Goal: Task Accomplishment & Management: Manage account settings

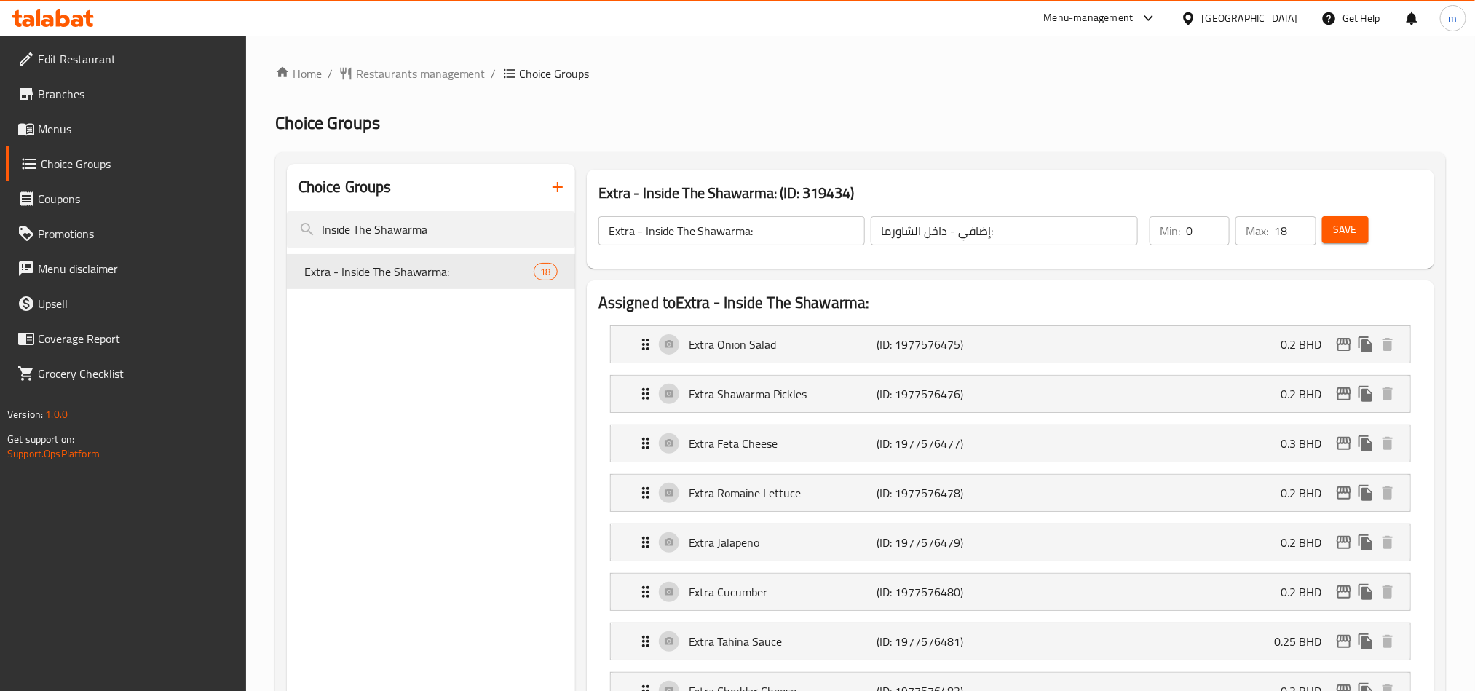
click at [1289, 16] on div "[GEOGRAPHIC_DATA]" at bounding box center [1250, 18] width 96 height 16
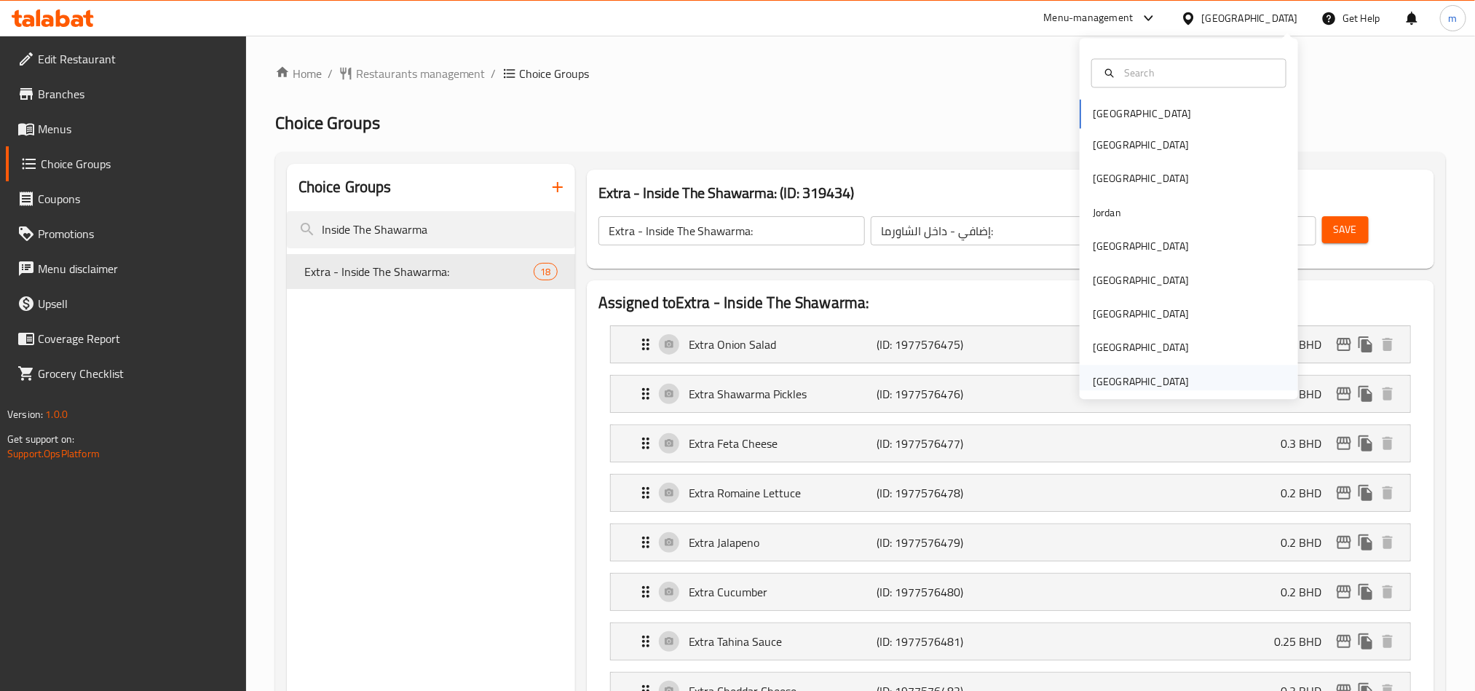
click at [1180, 379] on div "[GEOGRAPHIC_DATA]" at bounding box center [1140, 381] width 119 height 33
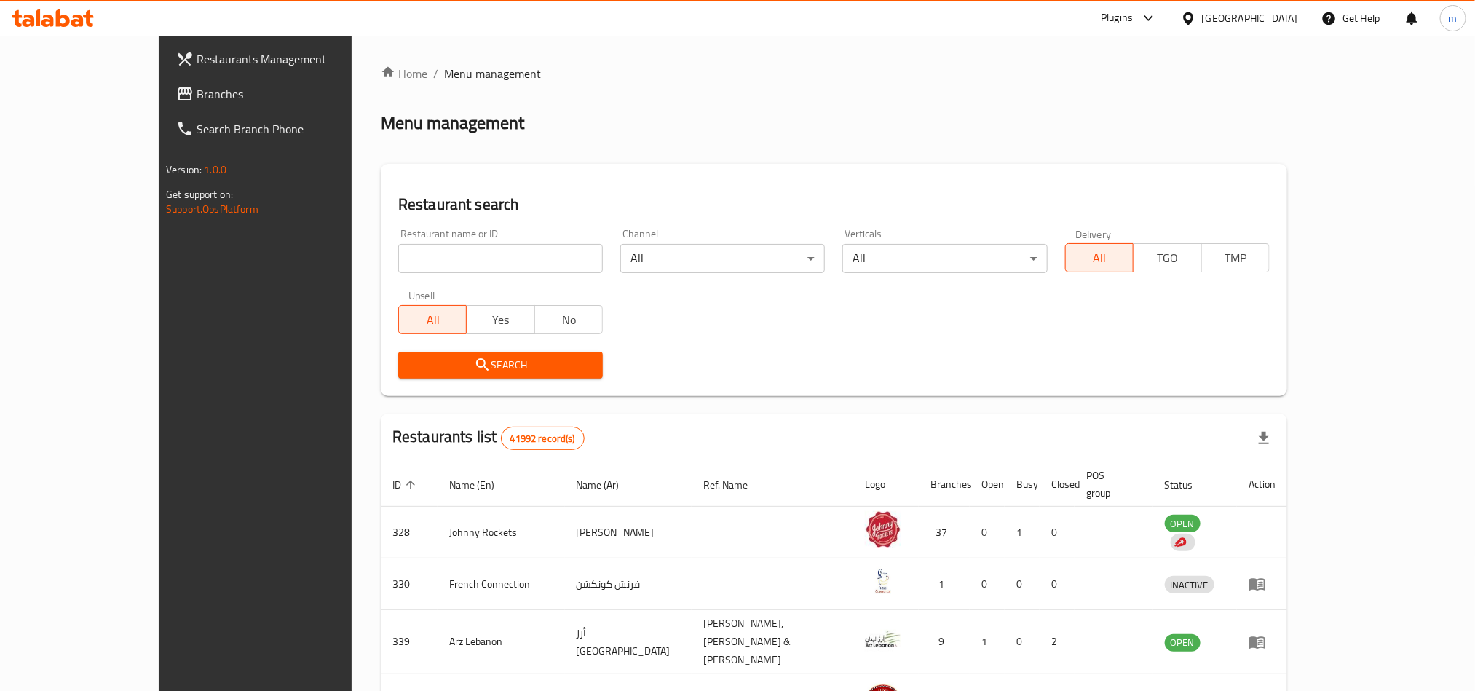
click at [197, 90] on span "Branches" at bounding box center [295, 93] width 197 height 17
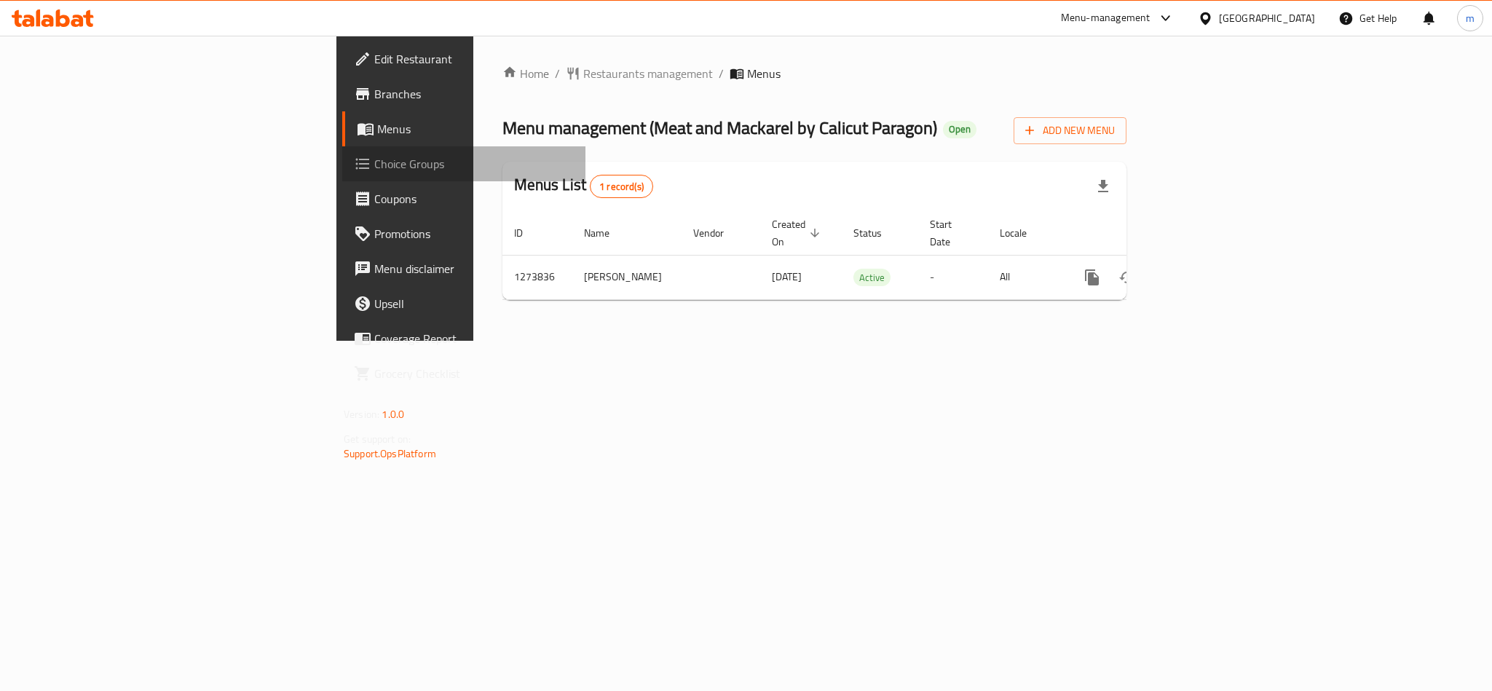
click at [374, 162] on span "Choice Groups" at bounding box center [473, 163] width 199 height 17
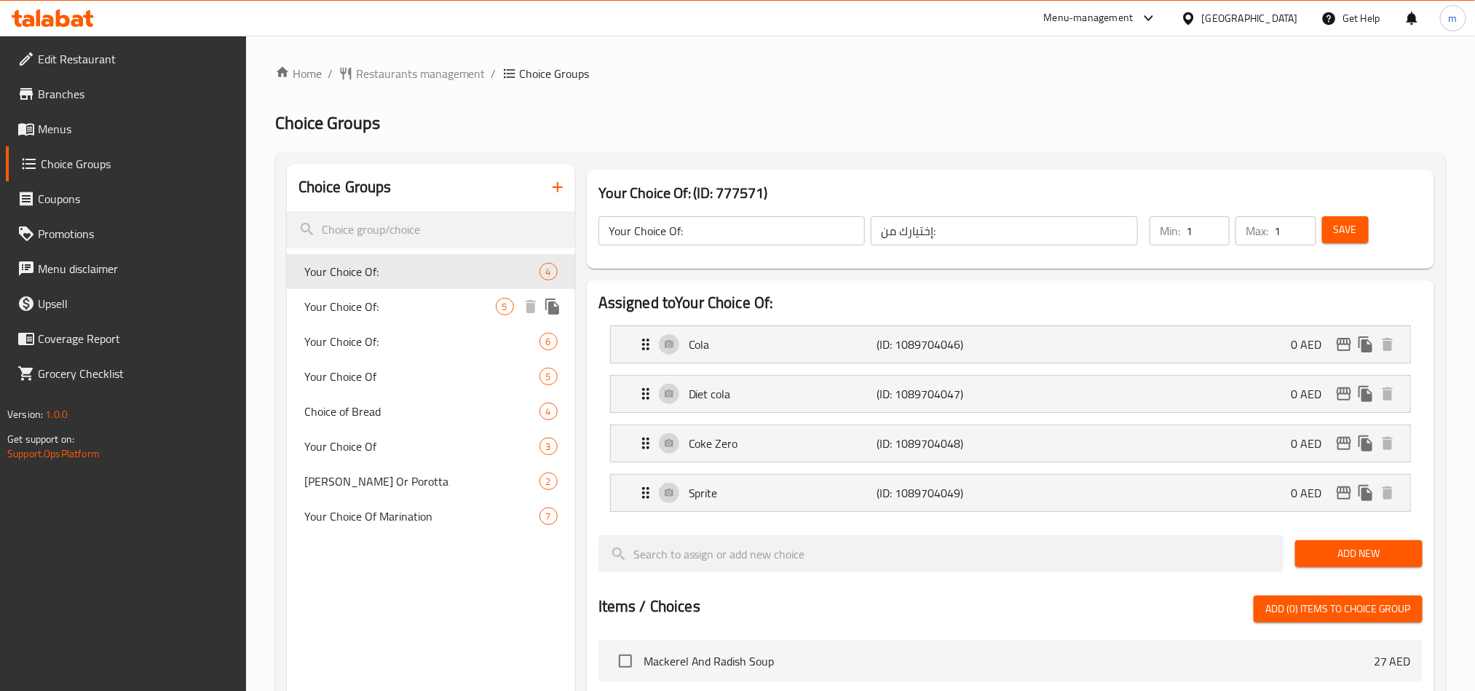
click at [370, 304] on span "Your Choice Of:" at bounding box center [399, 306] width 191 height 17
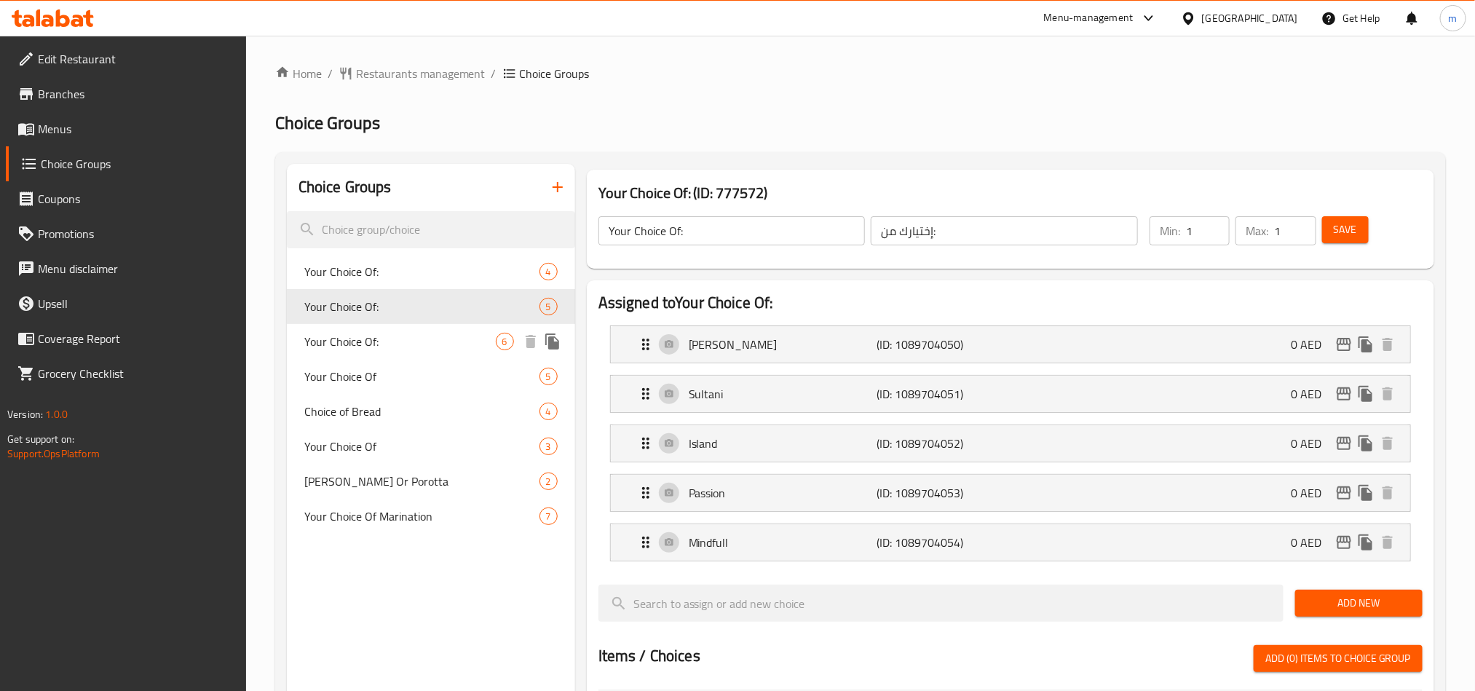
click at [365, 336] on span "Your Choice Of:" at bounding box center [399, 341] width 191 height 17
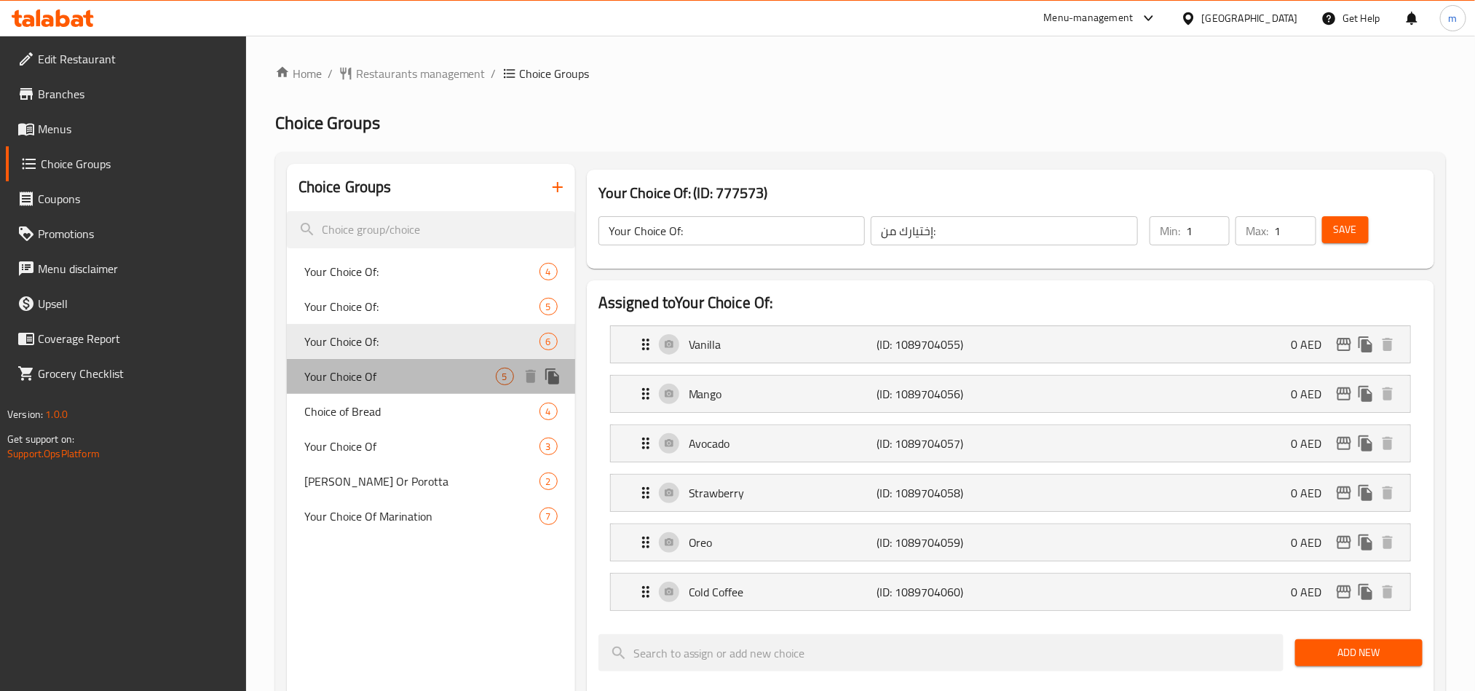
click at [363, 374] on span "Your Choice Of" at bounding box center [399, 376] width 191 height 17
type input "Your Choice Of"
type input "إختيارك من"
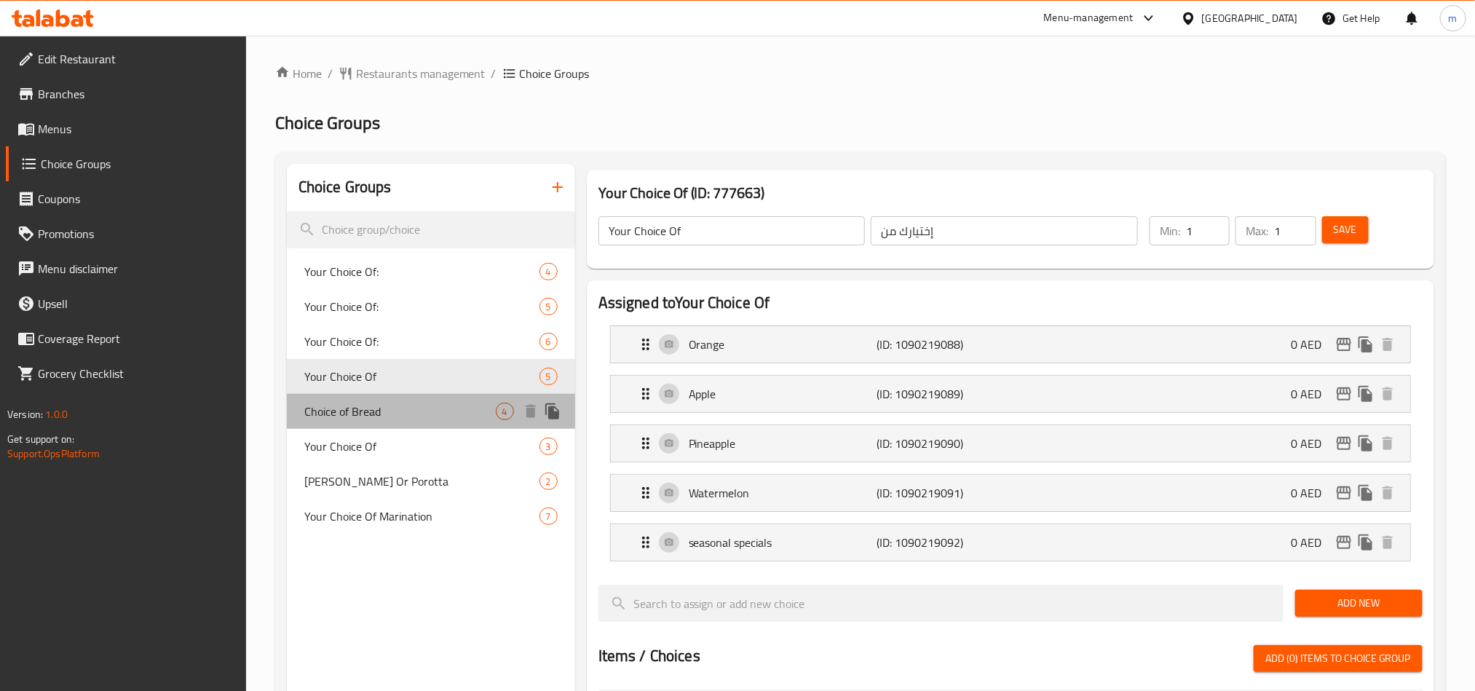
click at [361, 419] on span "Choice of Bread" at bounding box center [399, 411] width 191 height 17
type input "Choice of Bread"
type input "اختيار الخبز"
type input "0"
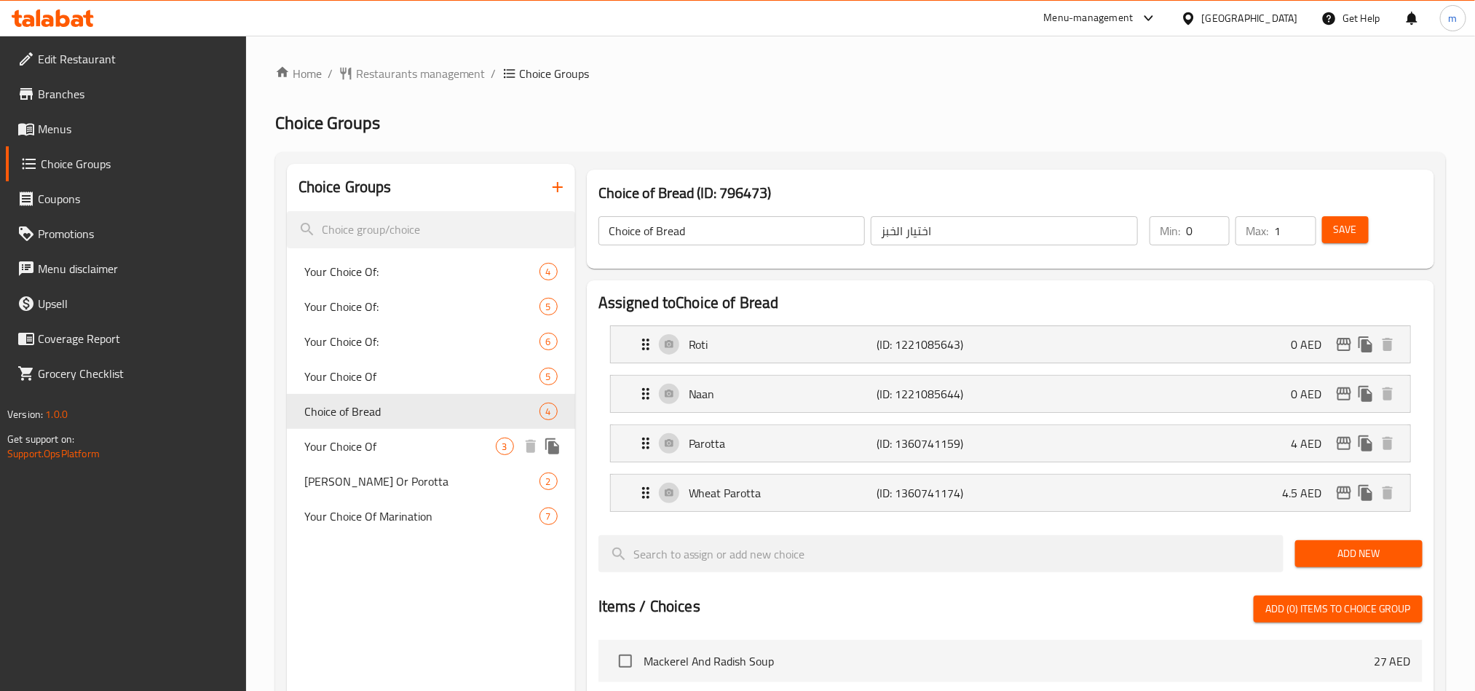
click at [356, 446] on span "Your Choice Of" at bounding box center [399, 446] width 191 height 17
type input "Your Choice Of"
type input "اختيارك من"
type input "3"
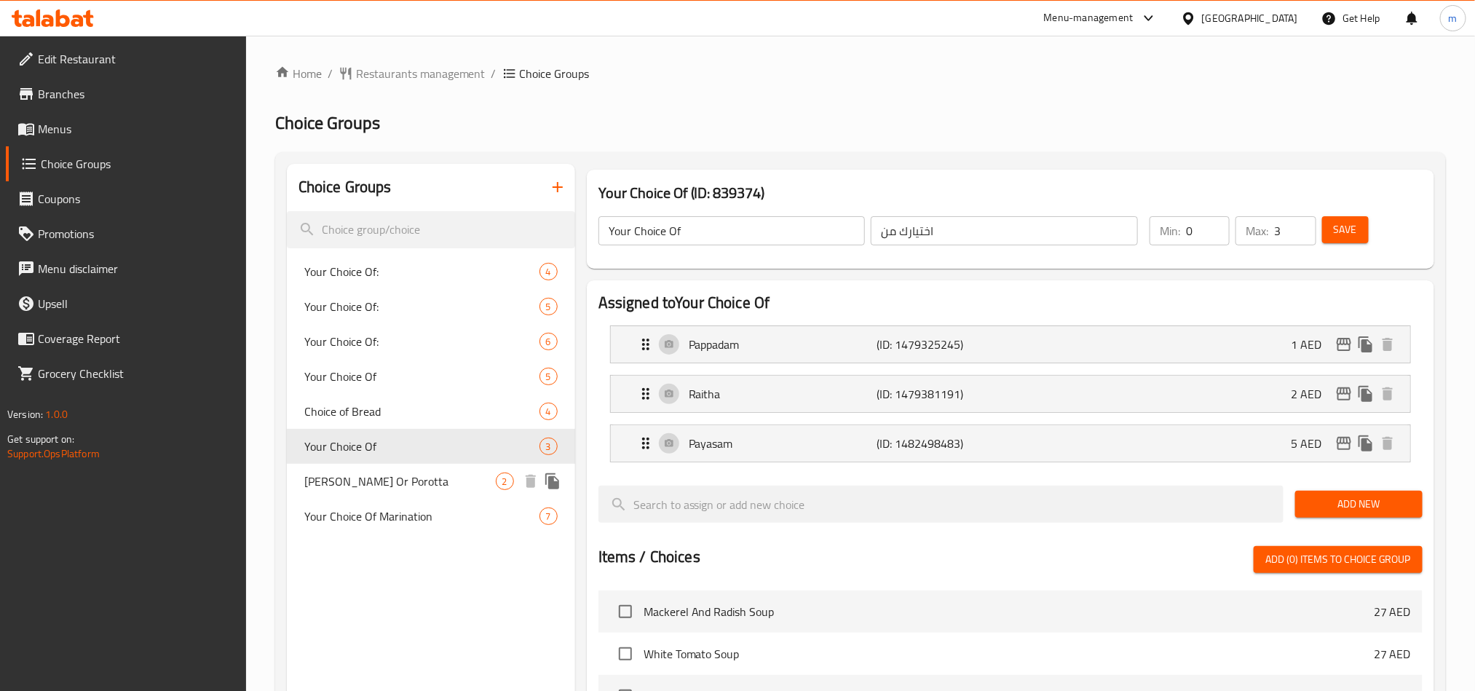
click at [363, 479] on span "Ghee Rice Or Porotta" at bounding box center [399, 480] width 191 height 17
type input "Ghee Rice Or Porotta"
type input "أرز سمن أو بوروتا"
type input "1"
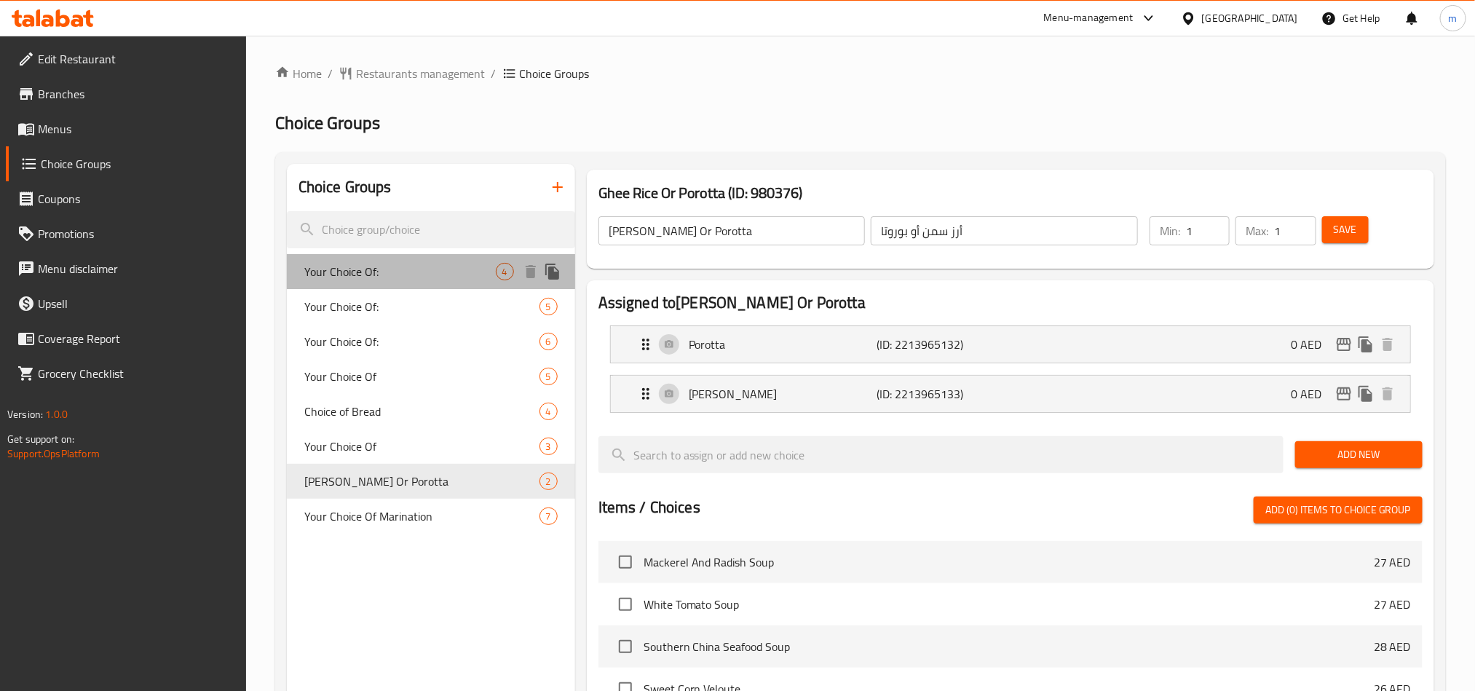
click at [359, 266] on span "Your Choice Of:" at bounding box center [399, 271] width 191 height 17
type input "Your Choice Of:"
type input "إختيارك من:"
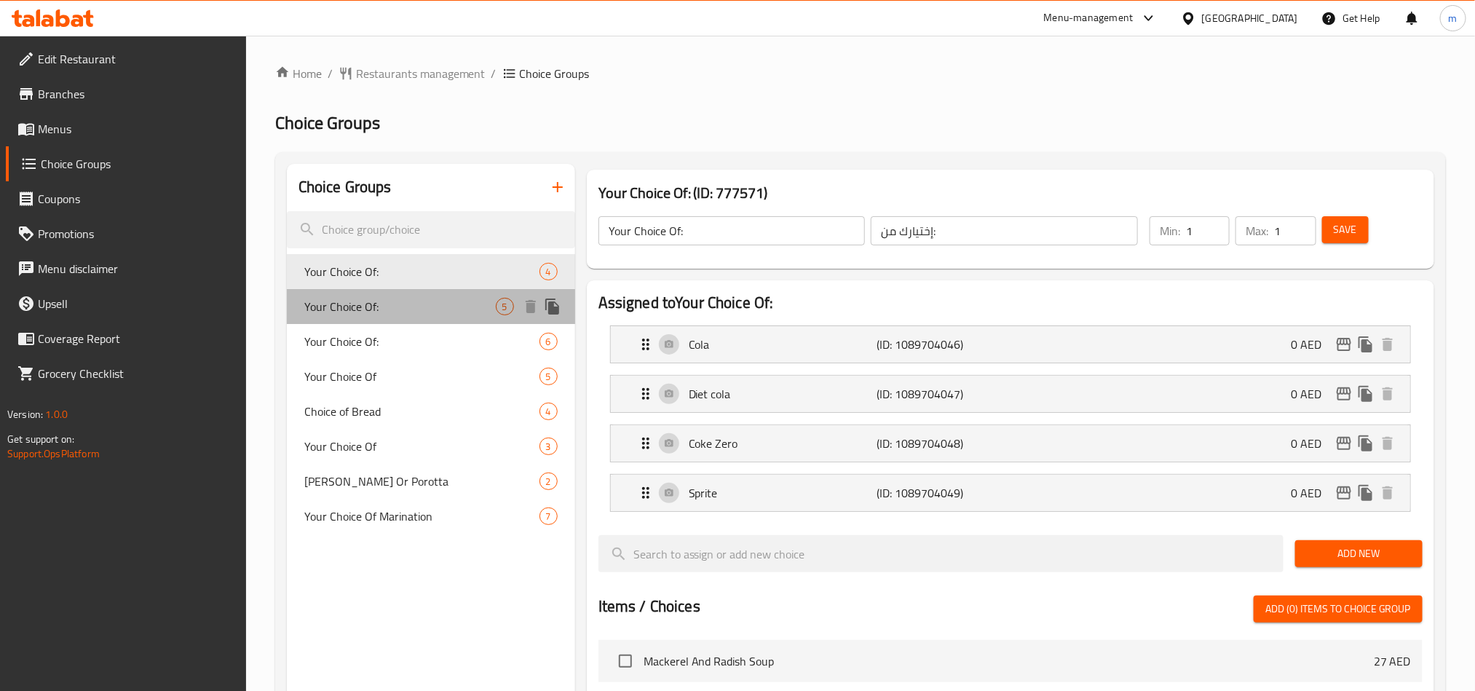
click at [363, 302] on span "Your Choice Of:" at bounding box center [399, 306] width 191 height 17
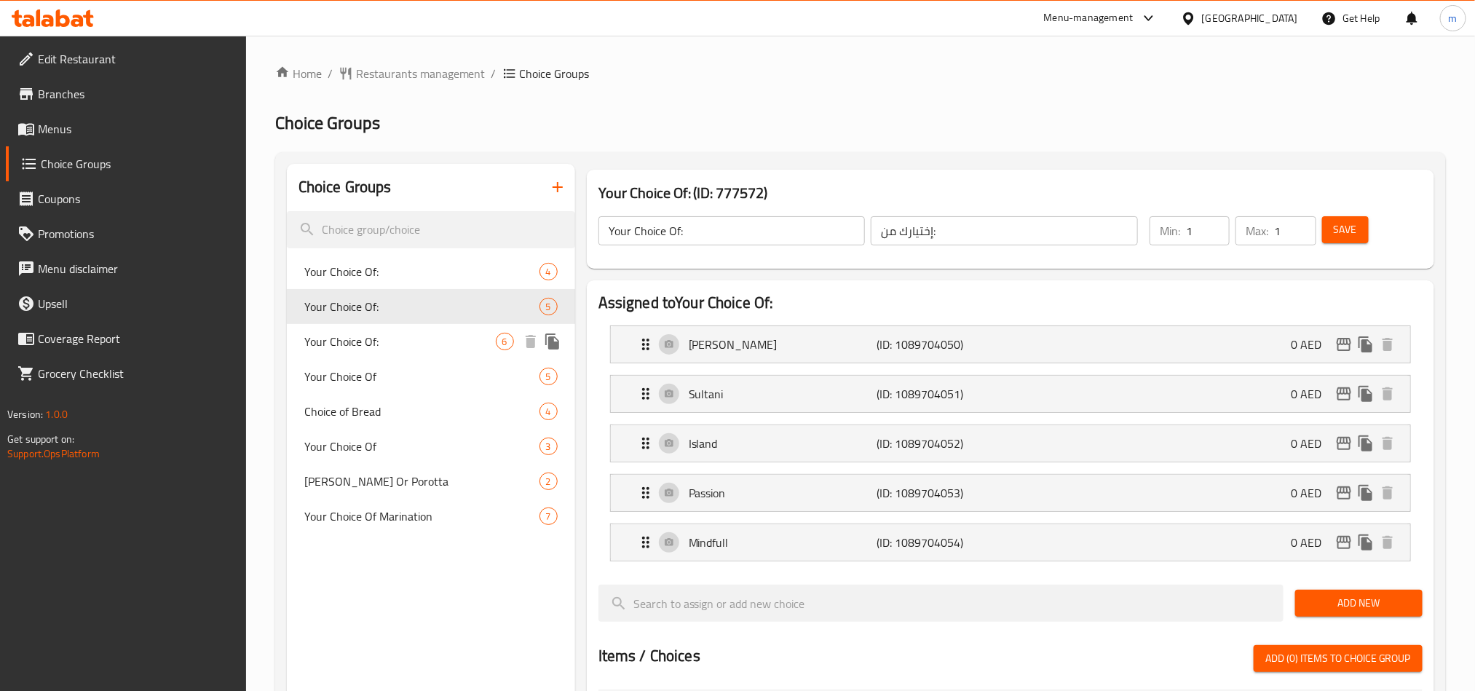
click at [365, 341] on span "Your Choice Of:" at bounding box center [399, 341] width 191 height 17
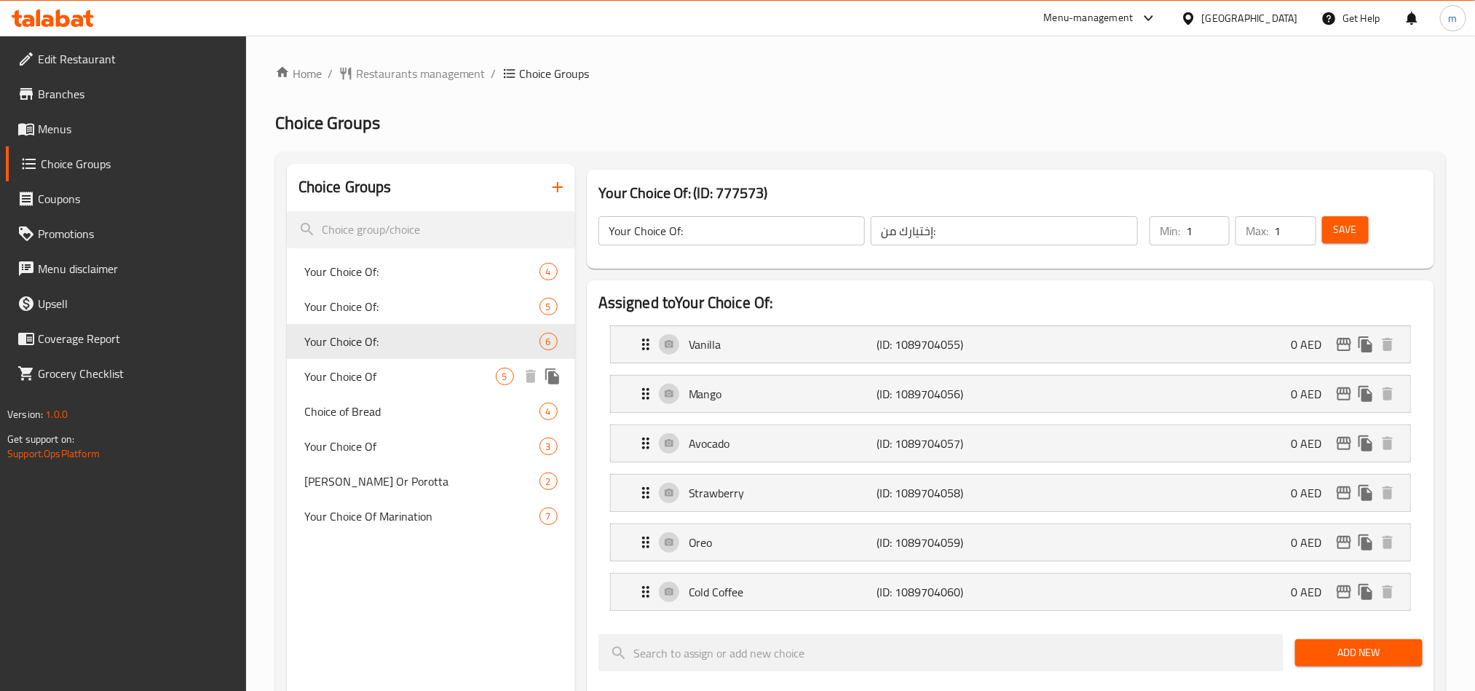
click at [352, 376] on span "Your Choice Of" at bounding box center [399, 376] width 191 height 17
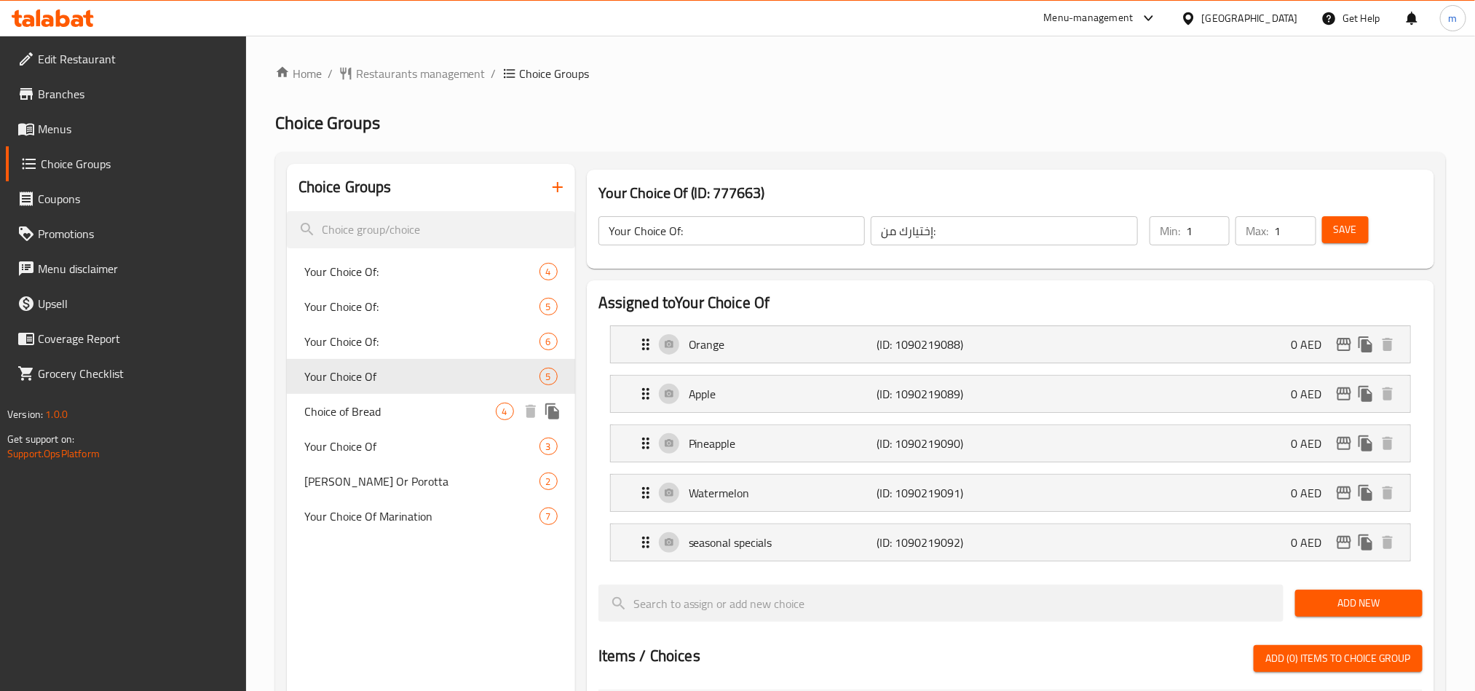
type input "Your Choice Of"
type input "إختيارك من"
click at [360, 416] on span "Choice of Bread" at bounding box center [399, 411] width 191 height 17
type input "Choice of Bread"
type input "اختيار الخبز"
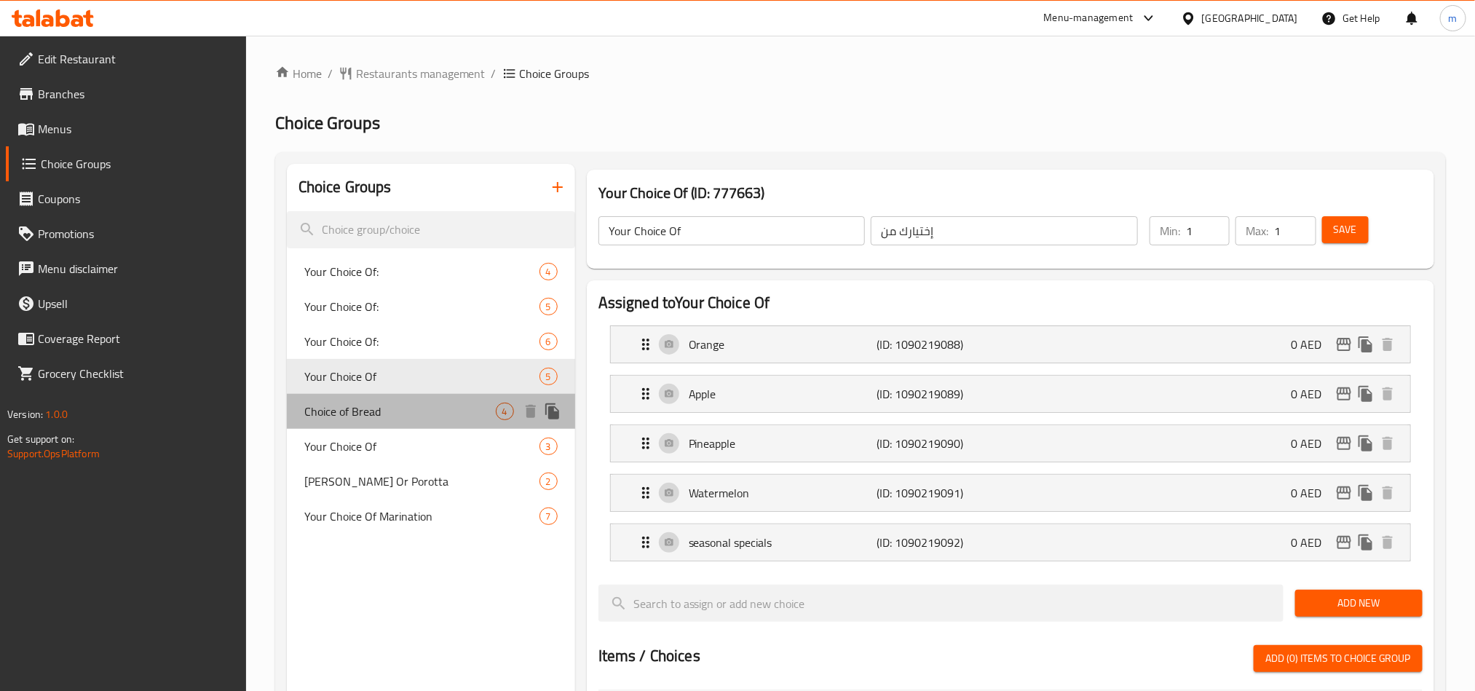
type input "0"
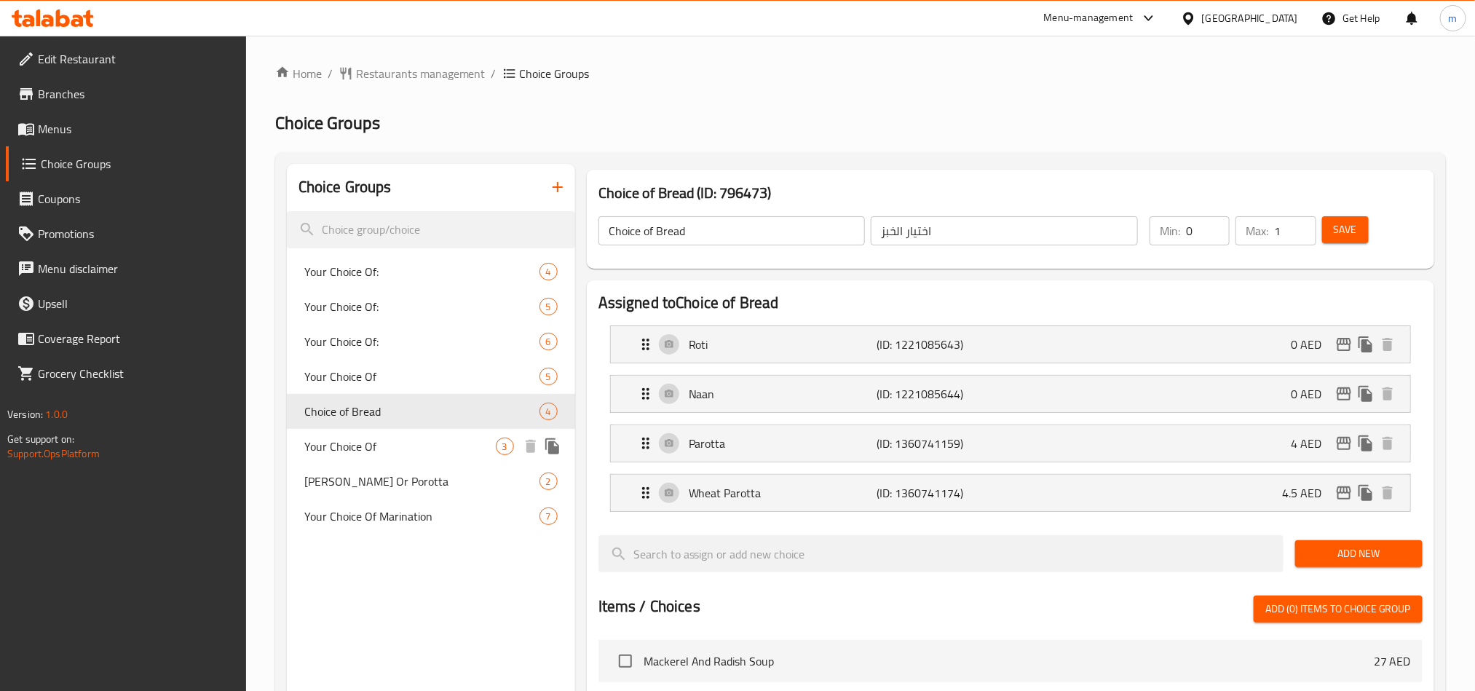
click at [343, 444] on span "Your Choice Of" at bounding box center [399, 446] width 191 height 17
type input "Your Choice Of"
type input "اختيارك من"
type input "3"
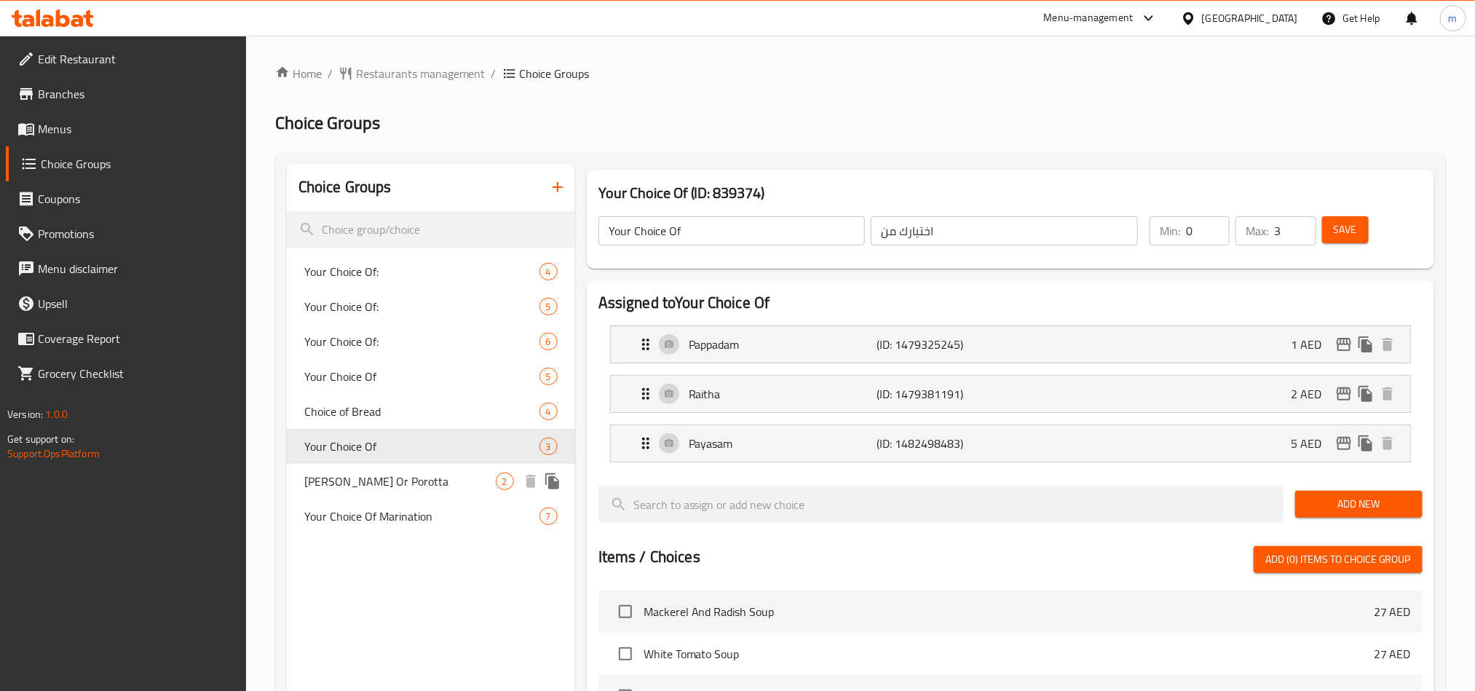
click at [354, 475] on span "Ghee Rice Or Porotta" at bounding box center [399, 480] width 191 height 17
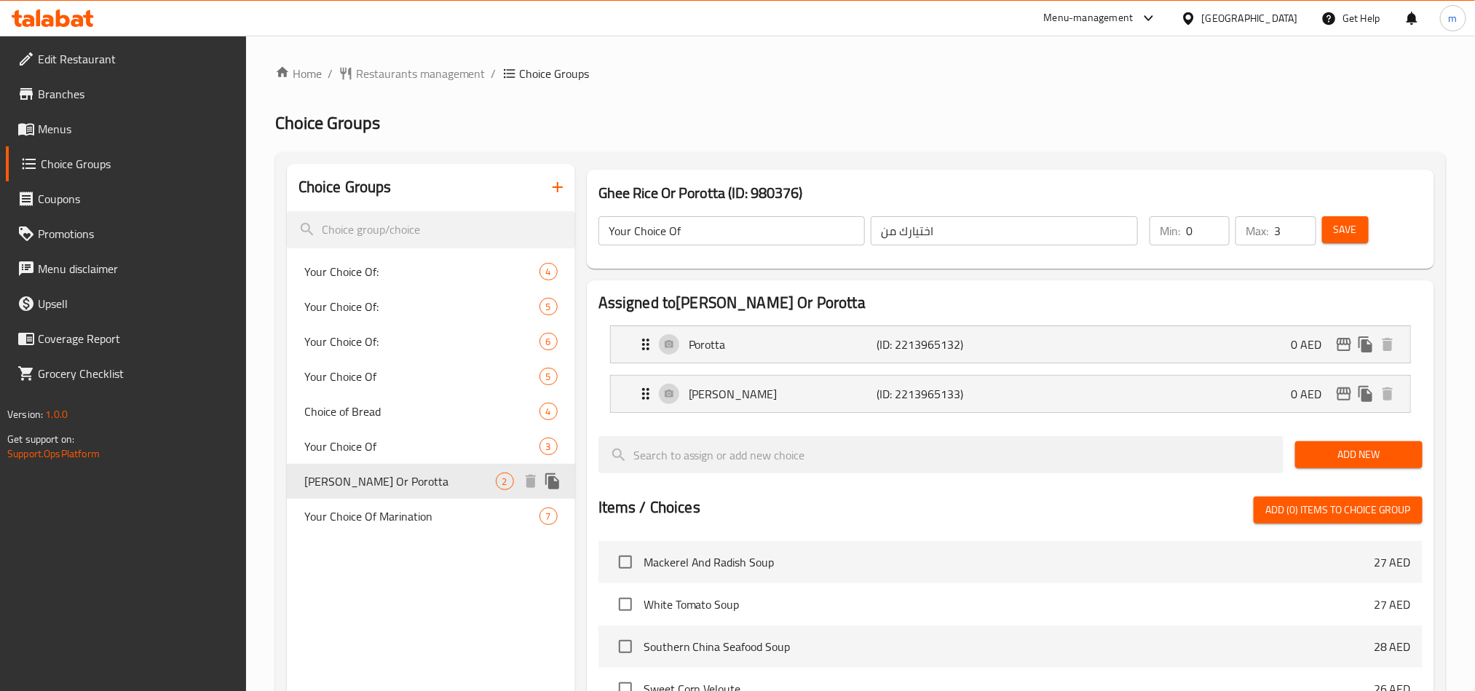
type input "Ghee Rice Or Porotta"
type input "أرز سمن أو بوروتا"
type input "1"
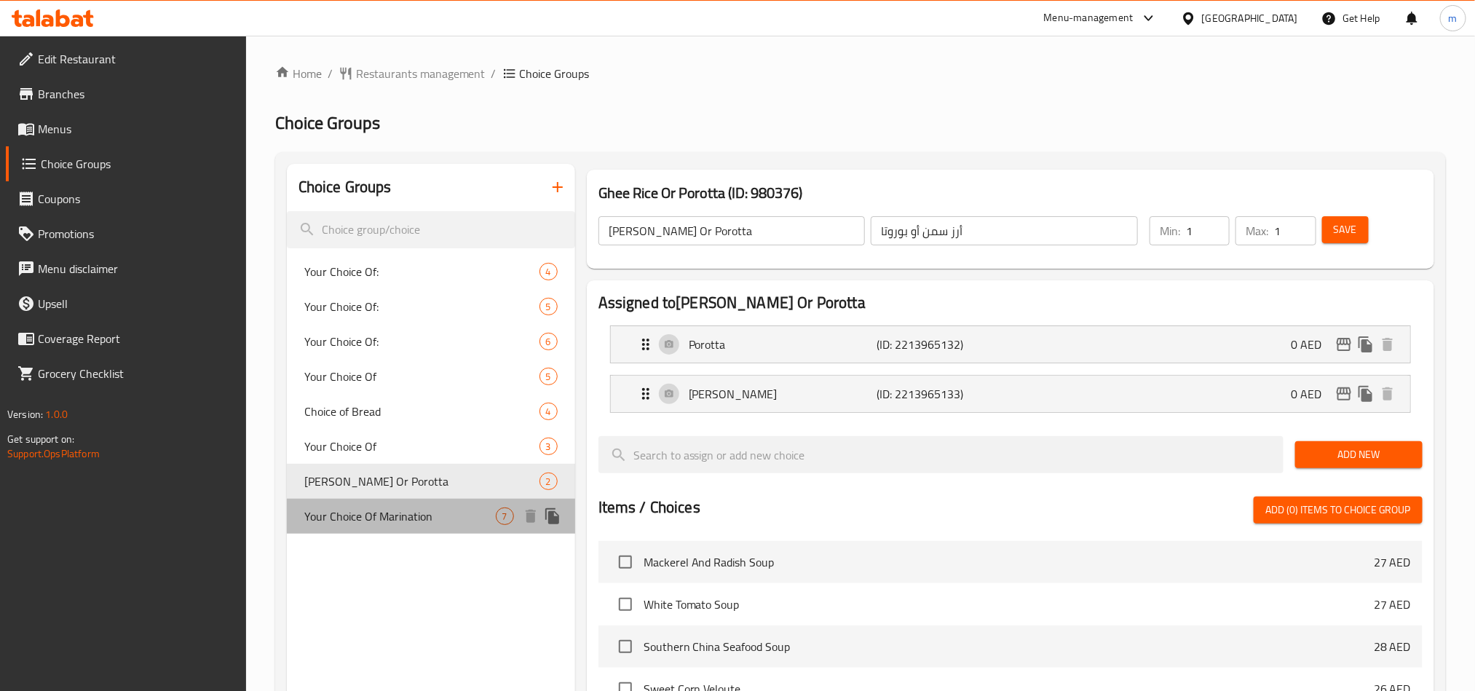
click at [378, 507] on span "Your Choice Of Marination" at bounding box center [399, 515] width 191 height 17
type input "Your Choice Of Marination"
type input "اختيارك للتتبيلة"
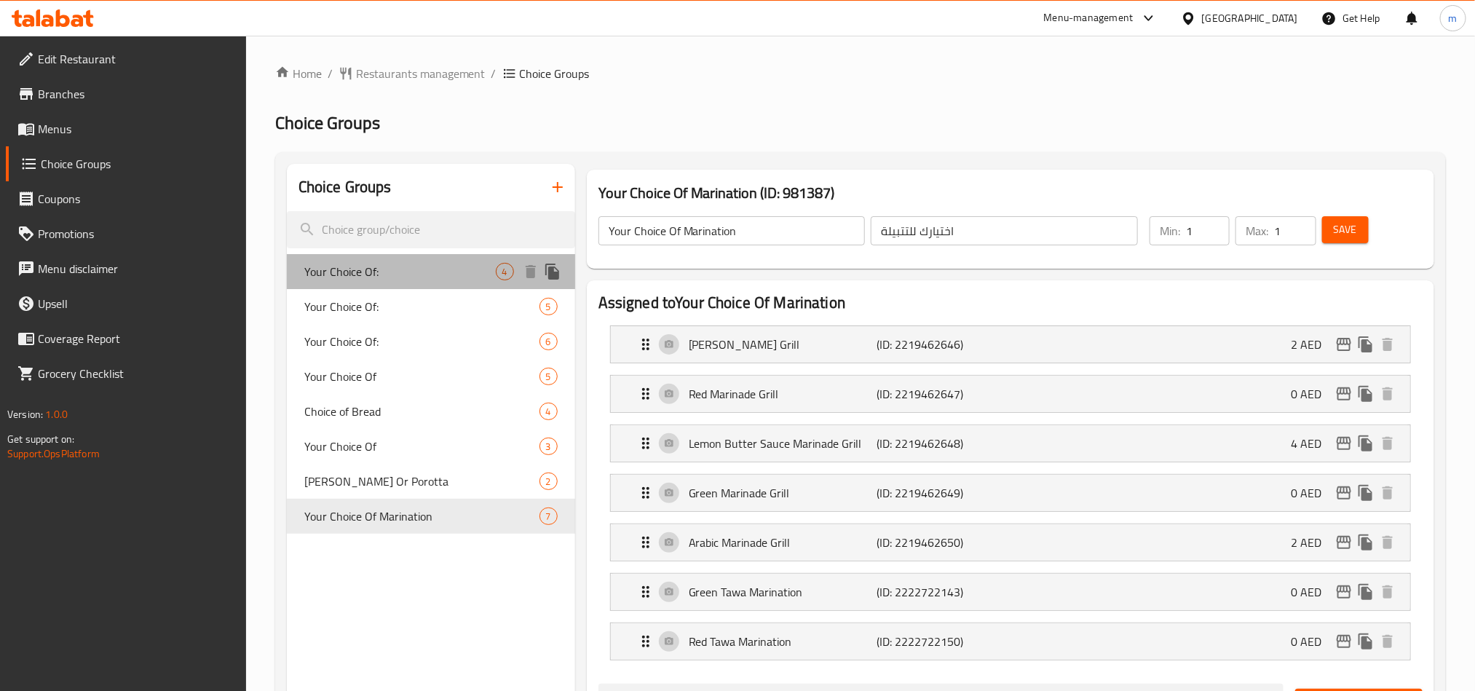
click at [400, 274] on span "Your Choice Of:" at bounding box center [399, 271] width 191 height 17
type input "Your Choice Of:"
type input "إختيارك من:"
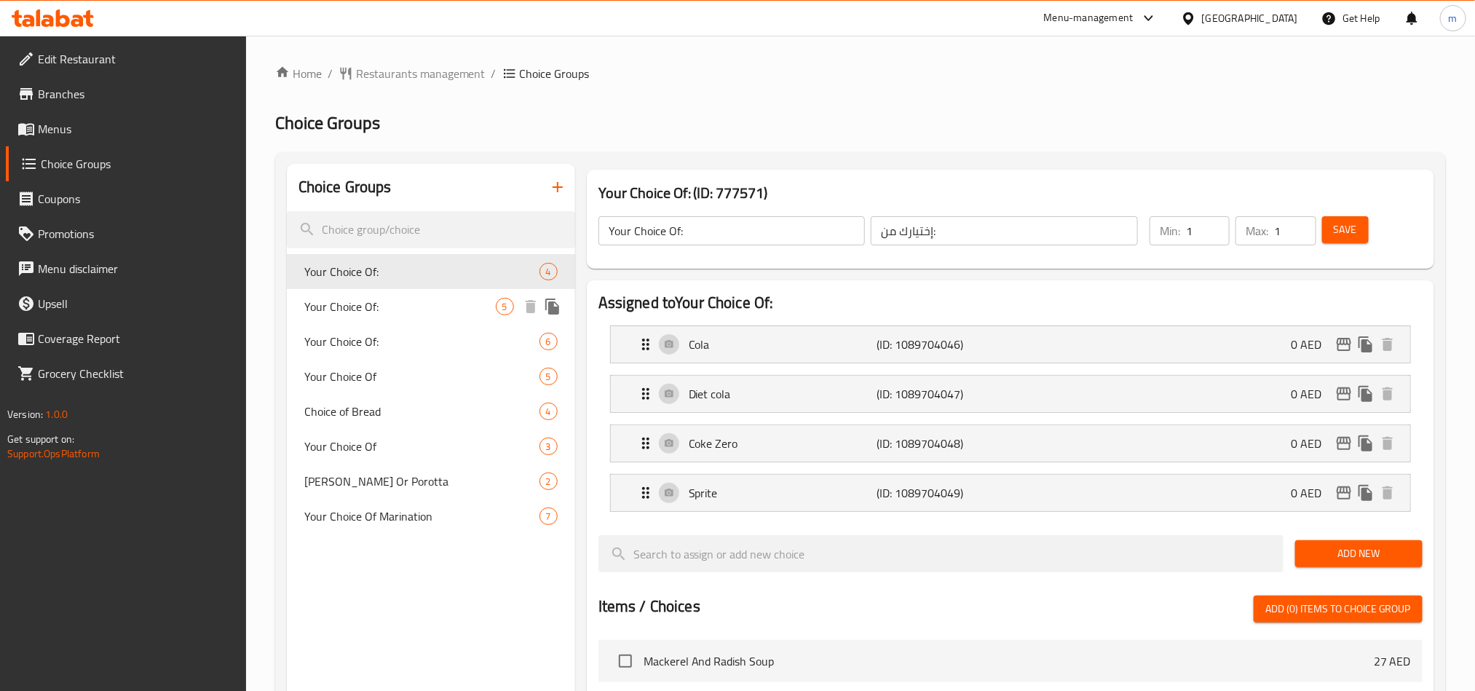
click at [389, 309] on span "Your Choice Of:" at bounding box center [399, 306] width 191 height 17
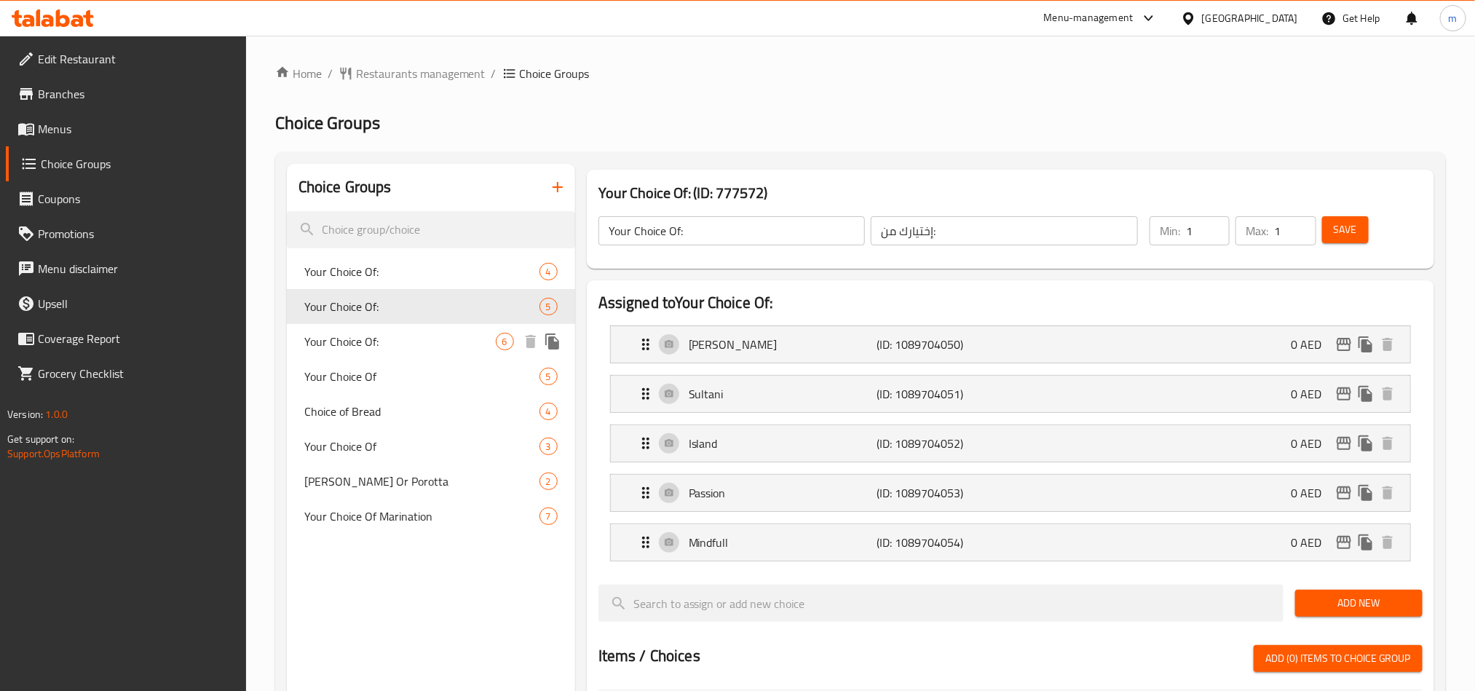
click at [376, 341] on span "Your Choice Of:" at bounding box center [399, 341] width 191 height 17
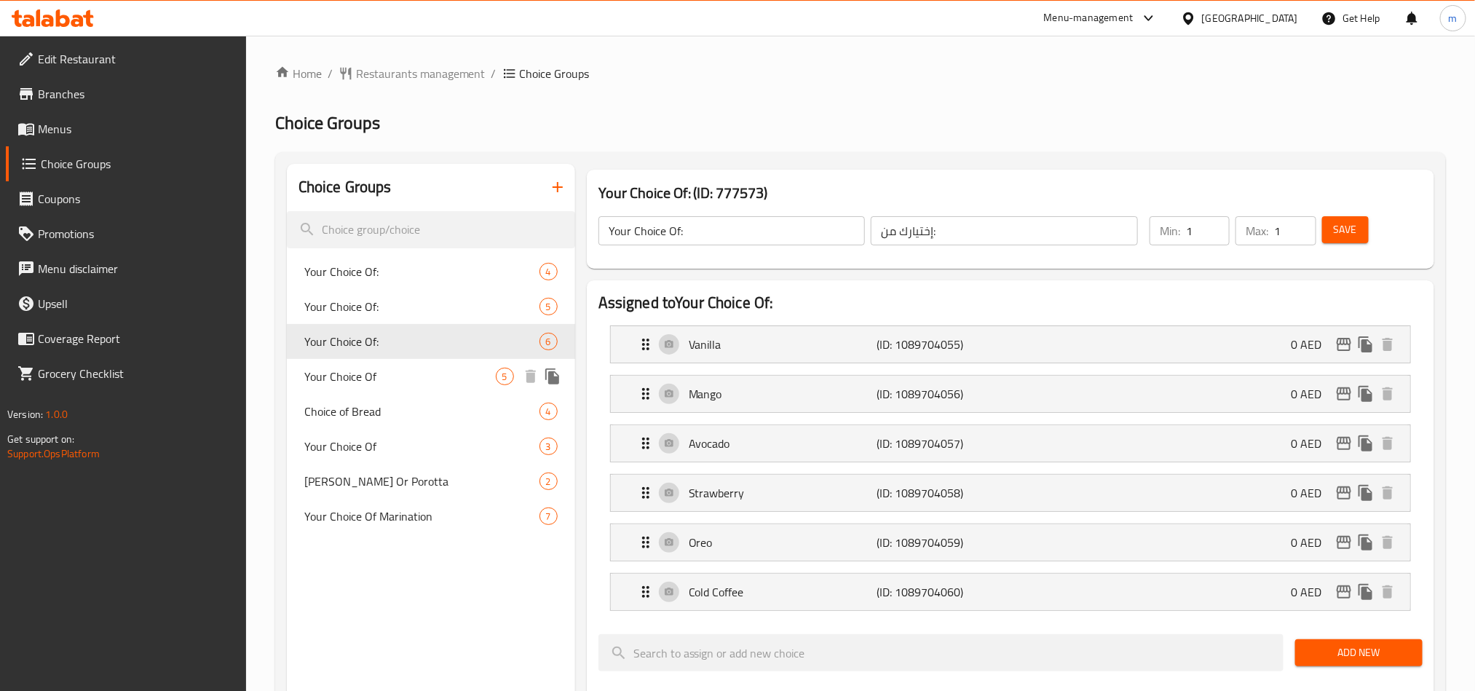
click at [371, 368] on span "Your Choice Of" at bounding box center [399, 376] width 191 height 17
type input "Your Choice Of"
type input "إختيارك من"
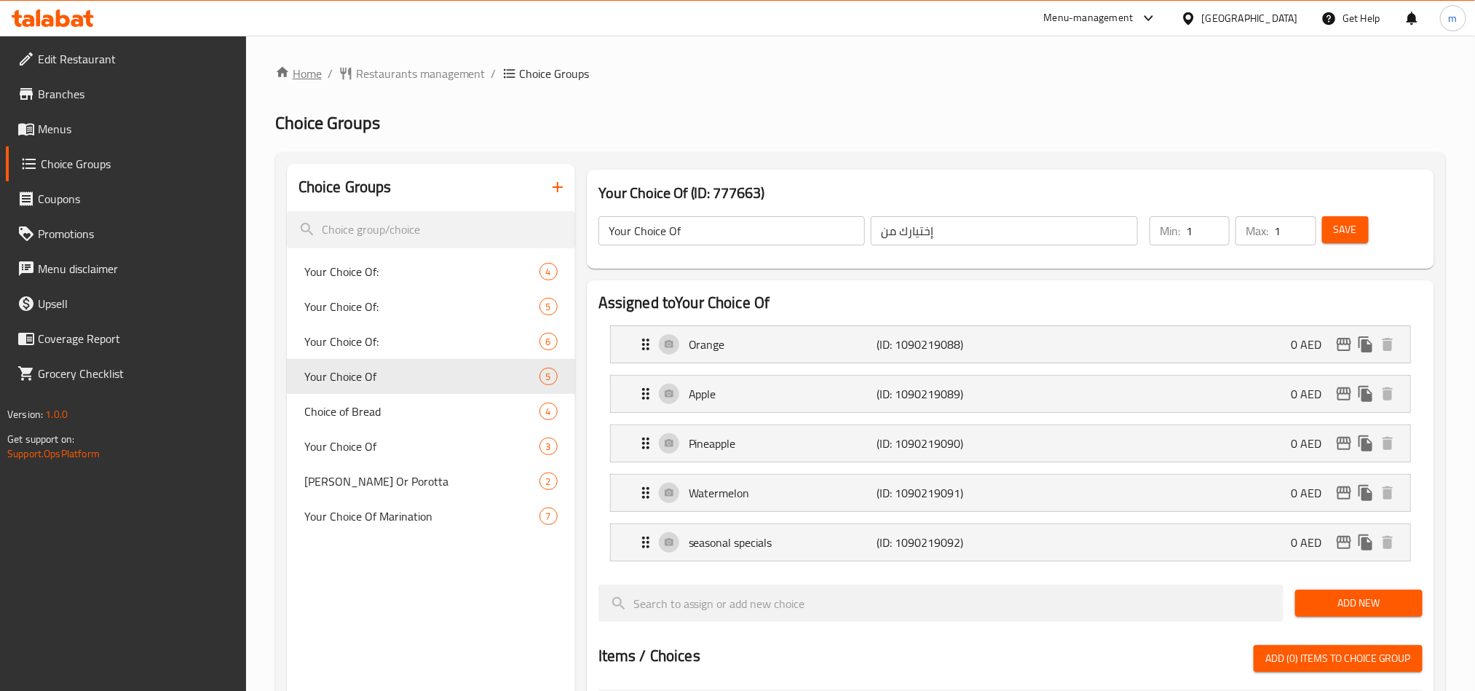
click at [301, 74] on link "Home" at bounding box center [298, 73] width 47 height 17
